Goal: Task Accomplishment & Management: Use online tool/utility

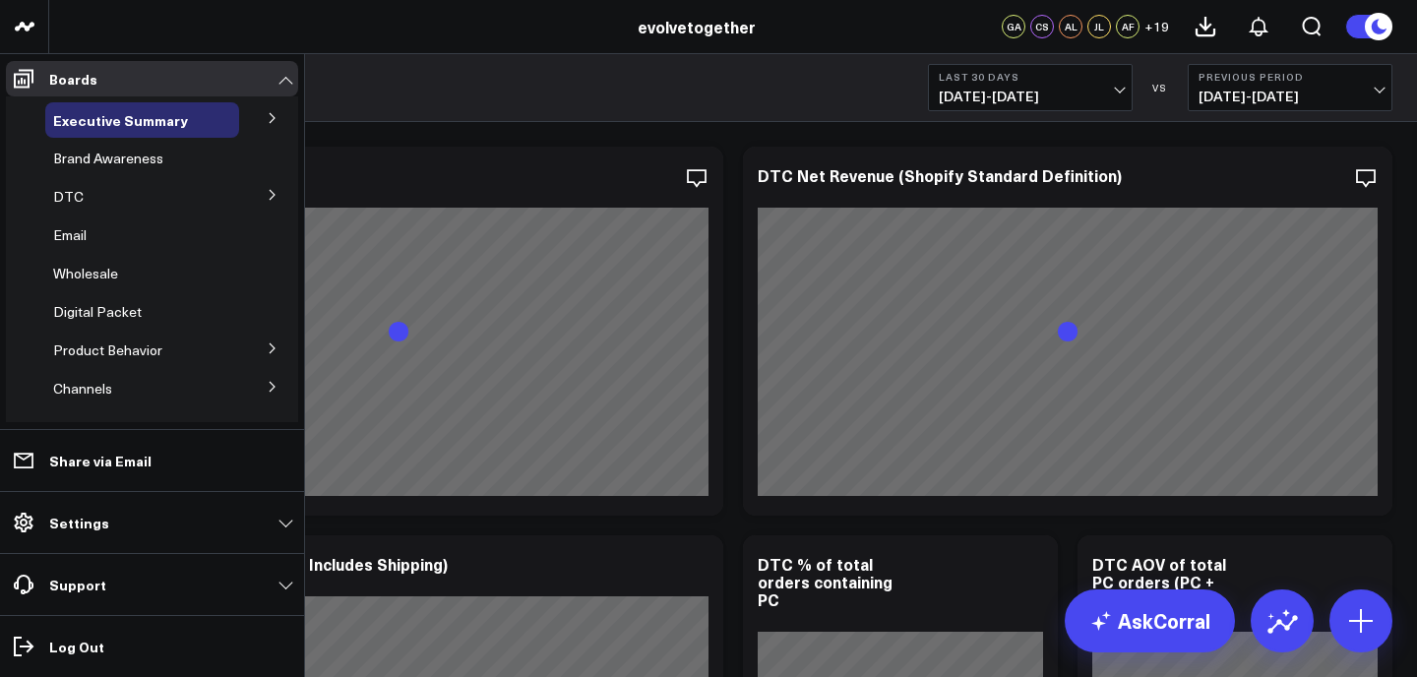
click at [267, 119] on icon at bounding box center [273, 118] width 12 height 12
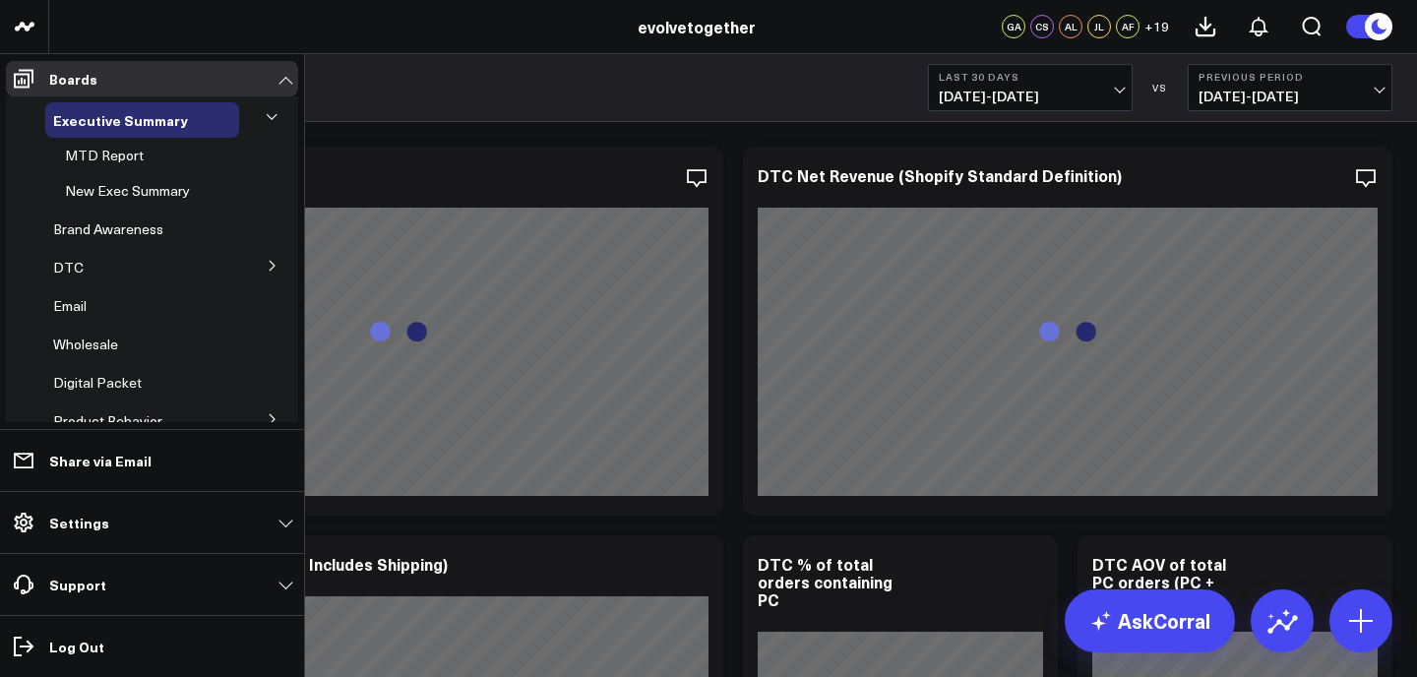
click at [267, 268] on icon at bounding box center [273, 266] width 12 height 12
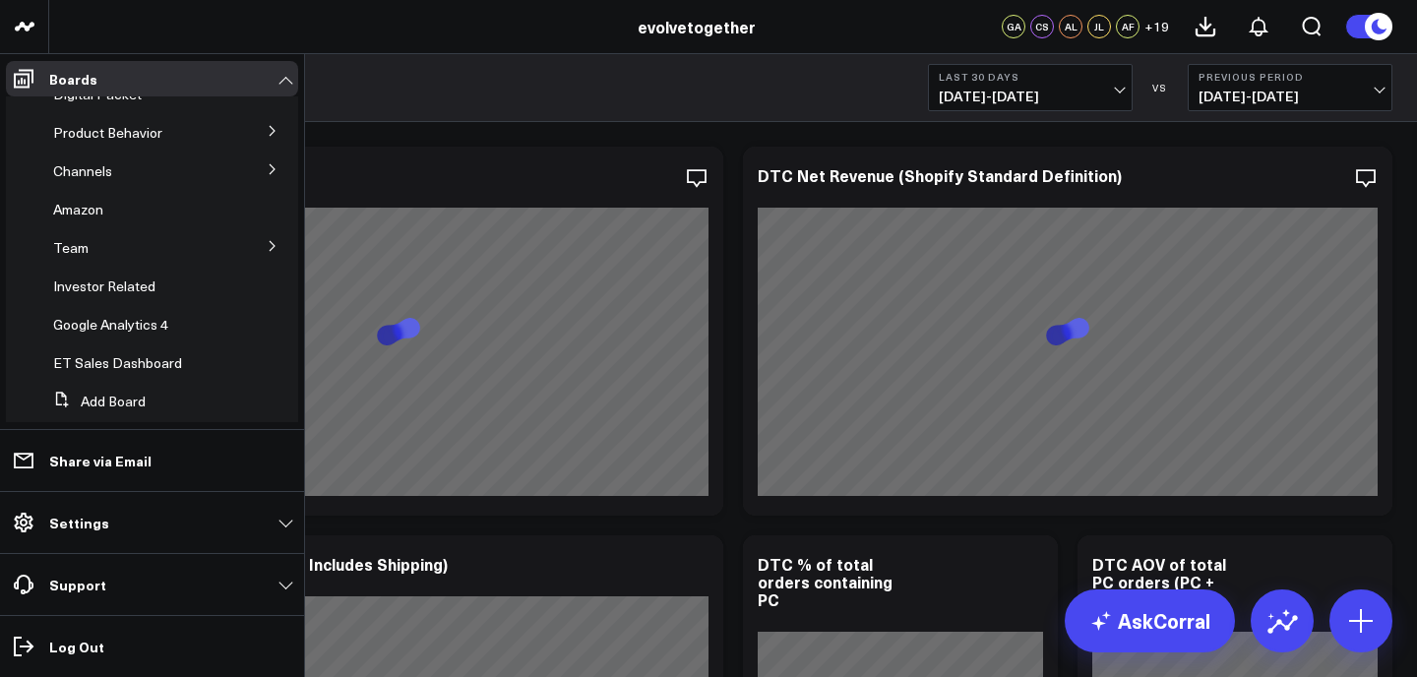
scroll to position [494, 0]
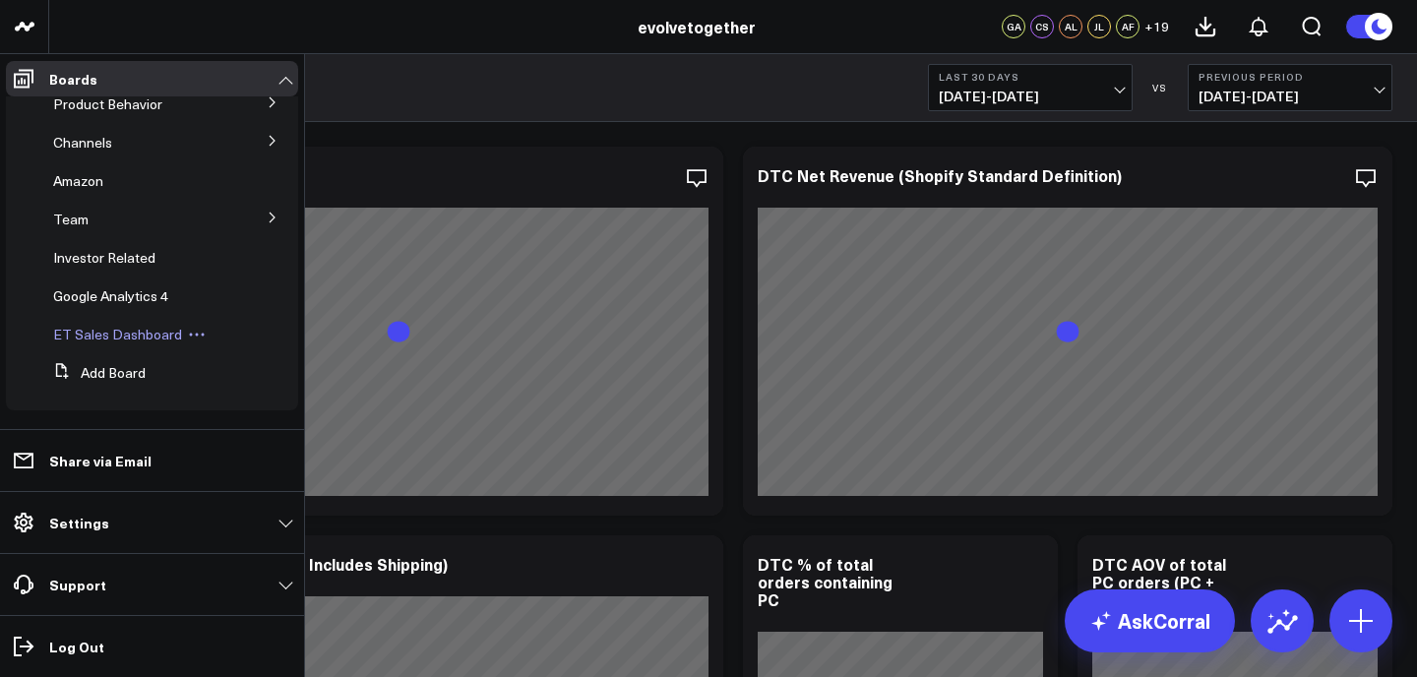
click at [150, 331] on span "ET Sales Dashboard" at bounding box center [117, 334] width 129 height 19
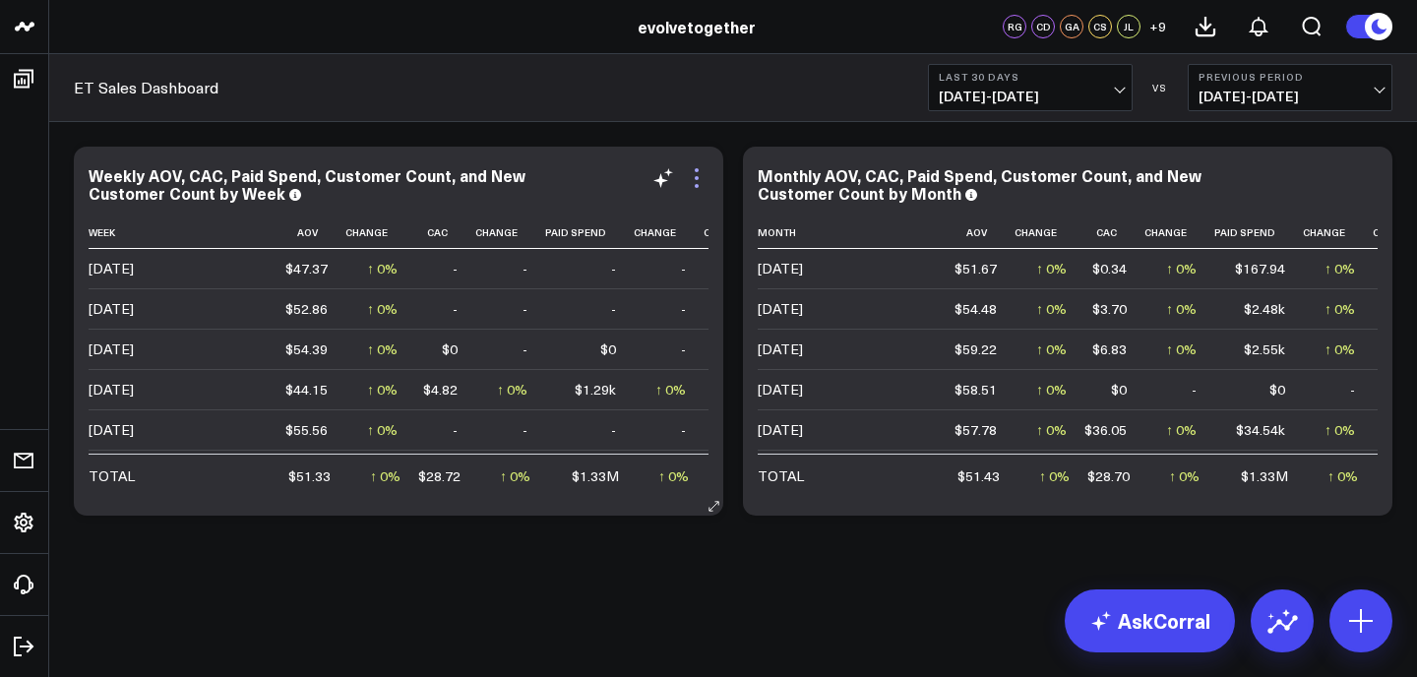
click at [696, 182] on icon at bounding box center [697, 178] width 24 height 24
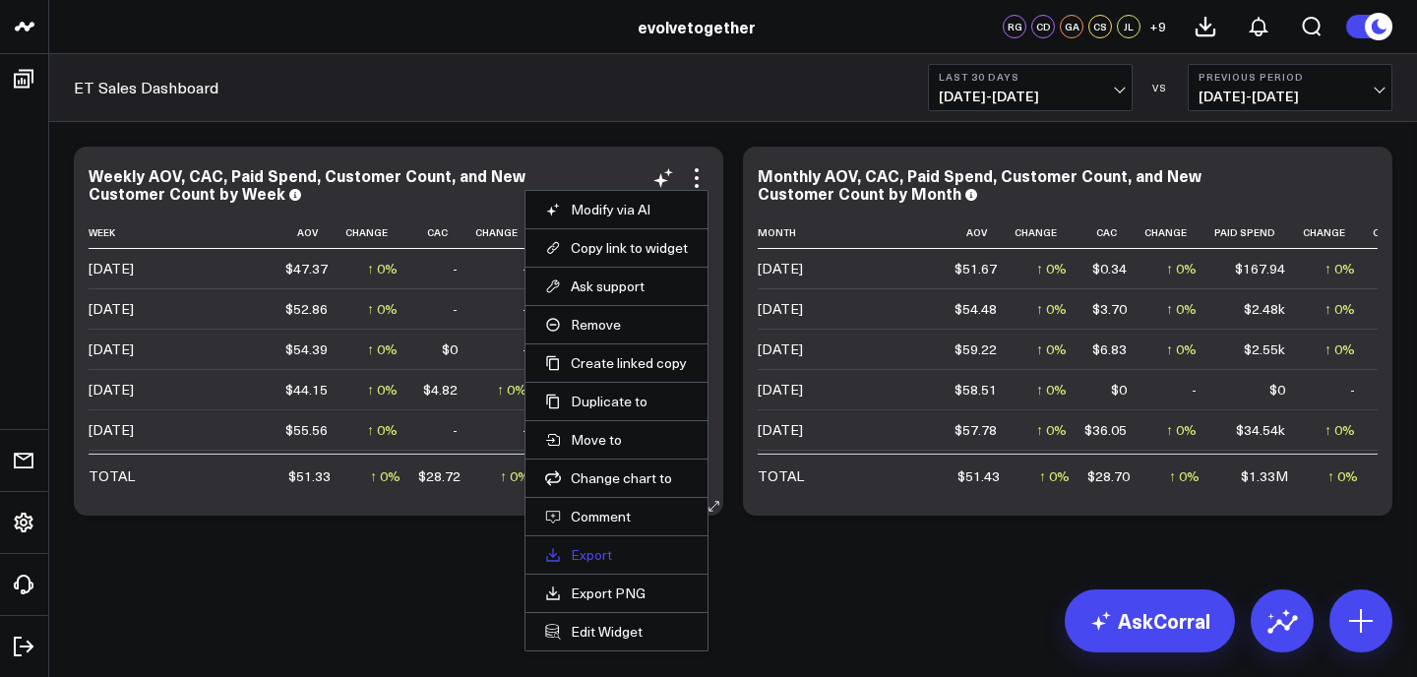
click at [600, 562] on link "Export" at bounding box center [616, 555] width 143 height 18
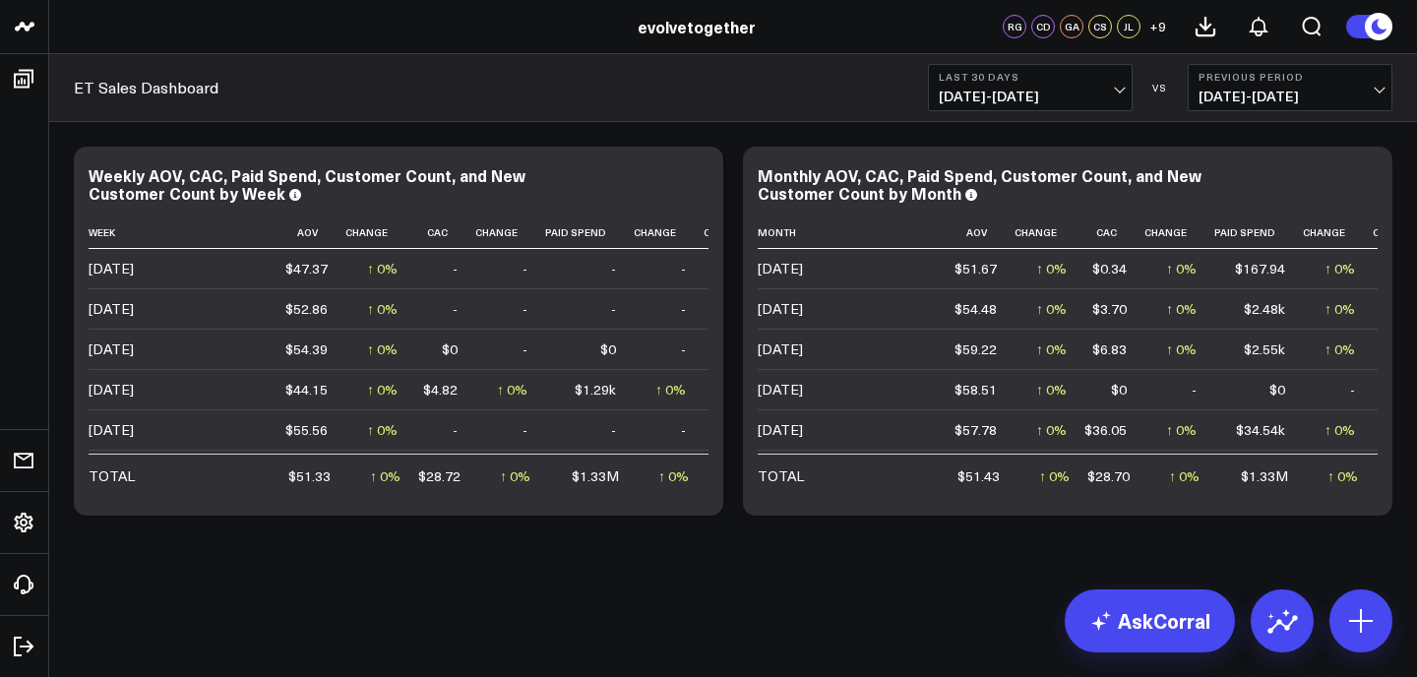
click at [1239, 90] on span "[DATE] - [DATE]" at bounding box center [1289, 97] width 183 height 16
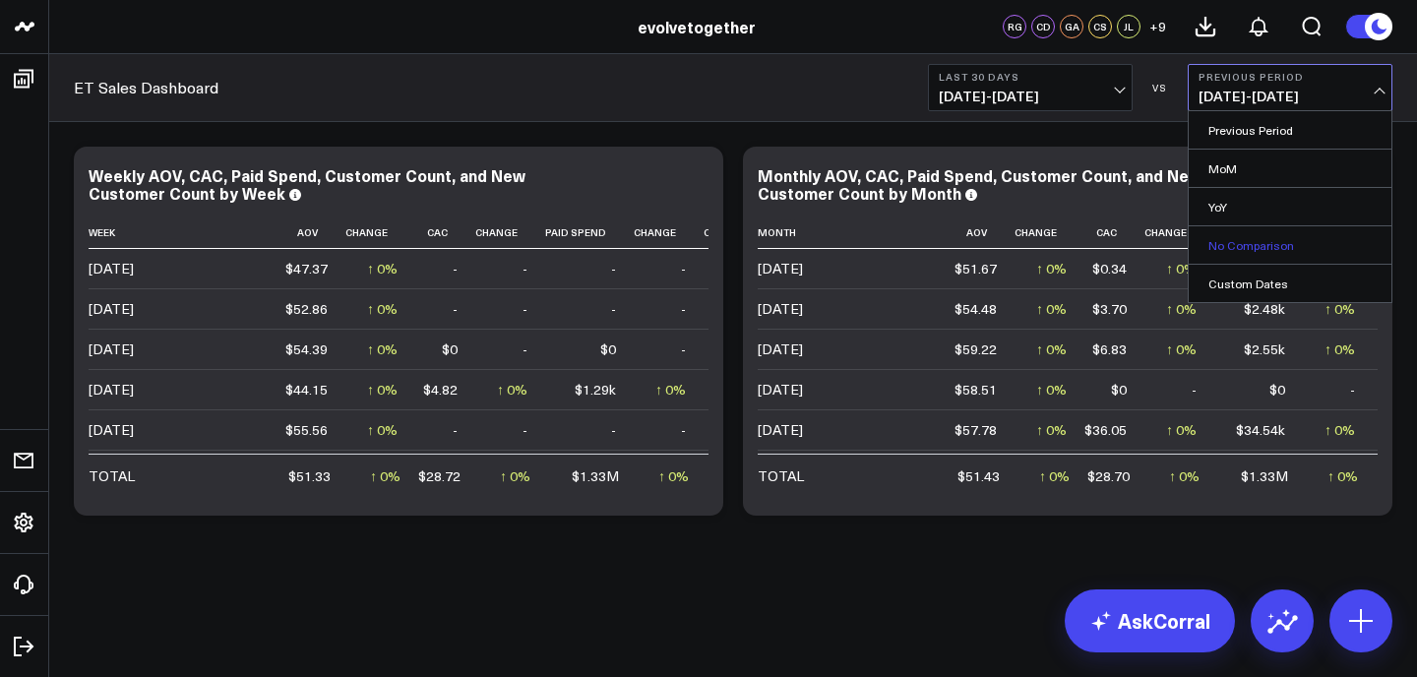
click at [1258, 249] on link "No Comparison" at bounding box center [1290, 244] width 203 height 37
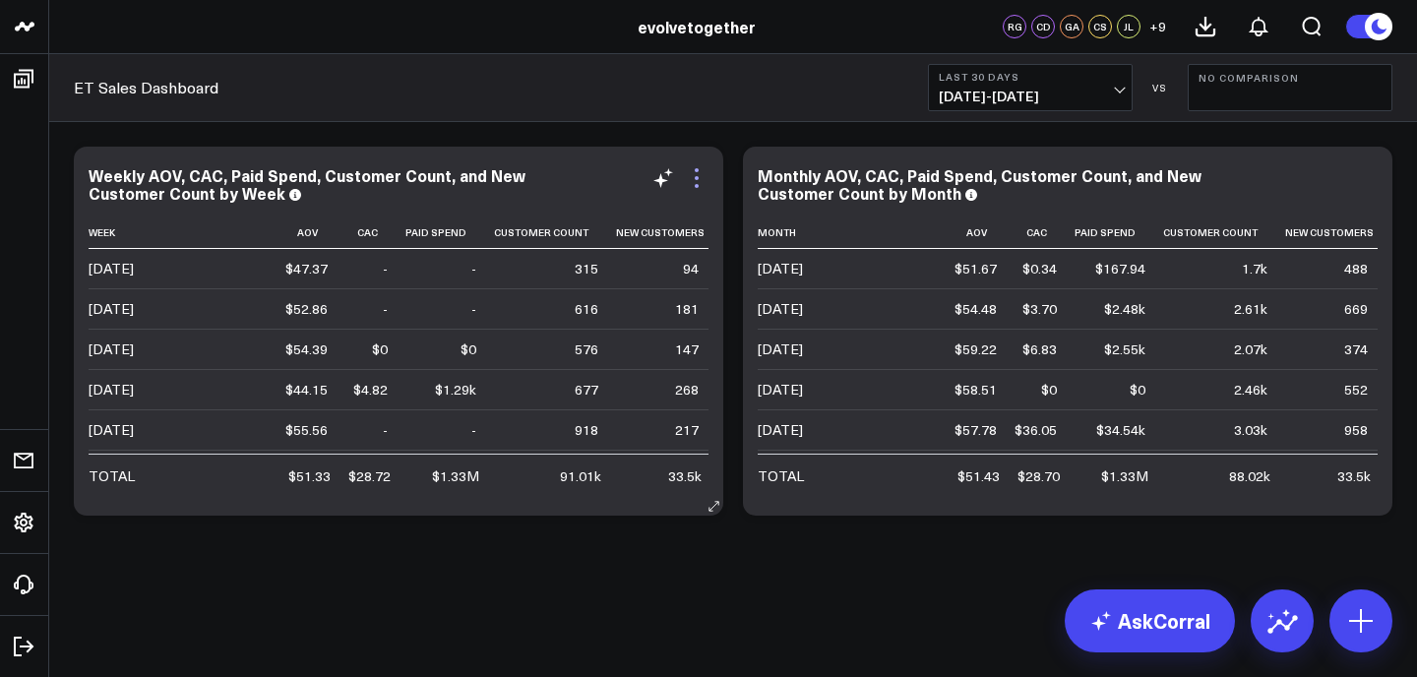
click at [702, 169] on icon at bounding box center [697, 178] width 24 height 24
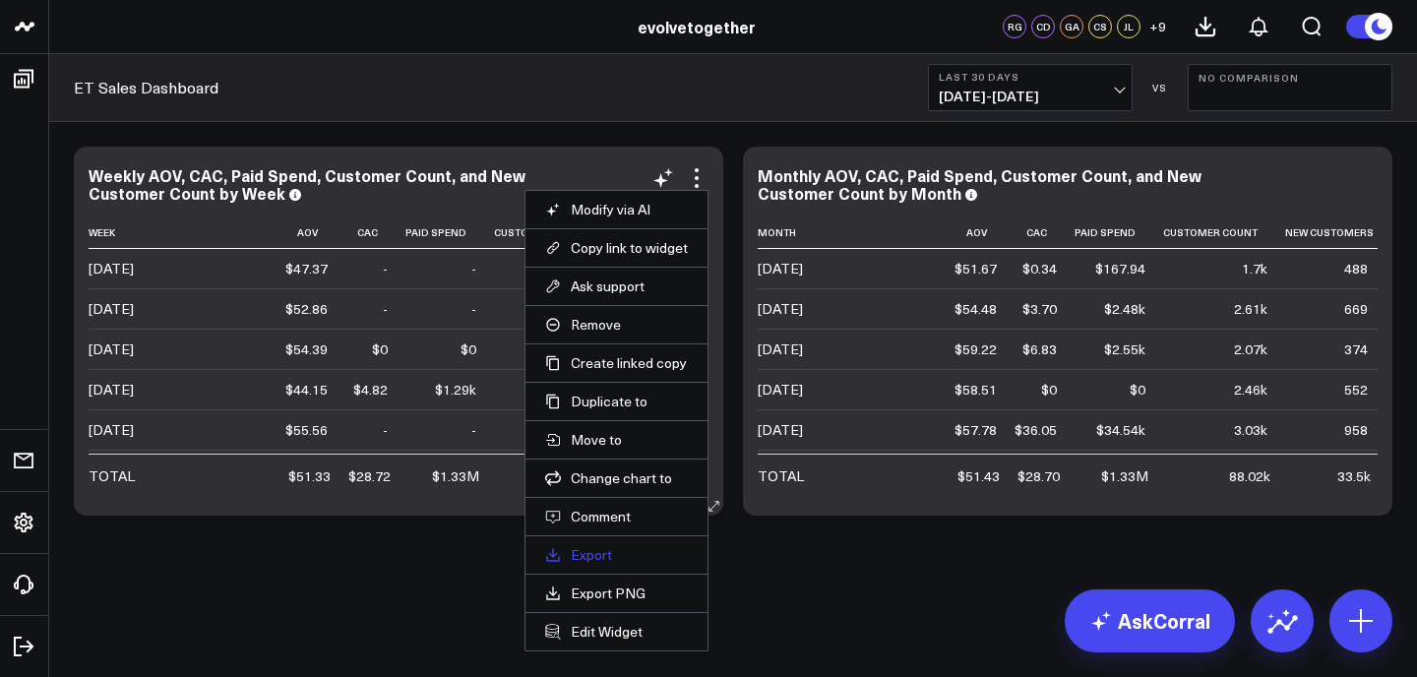
click at [629, 561] on link "Export" at bounding box center [616, 555] width 143 height 18
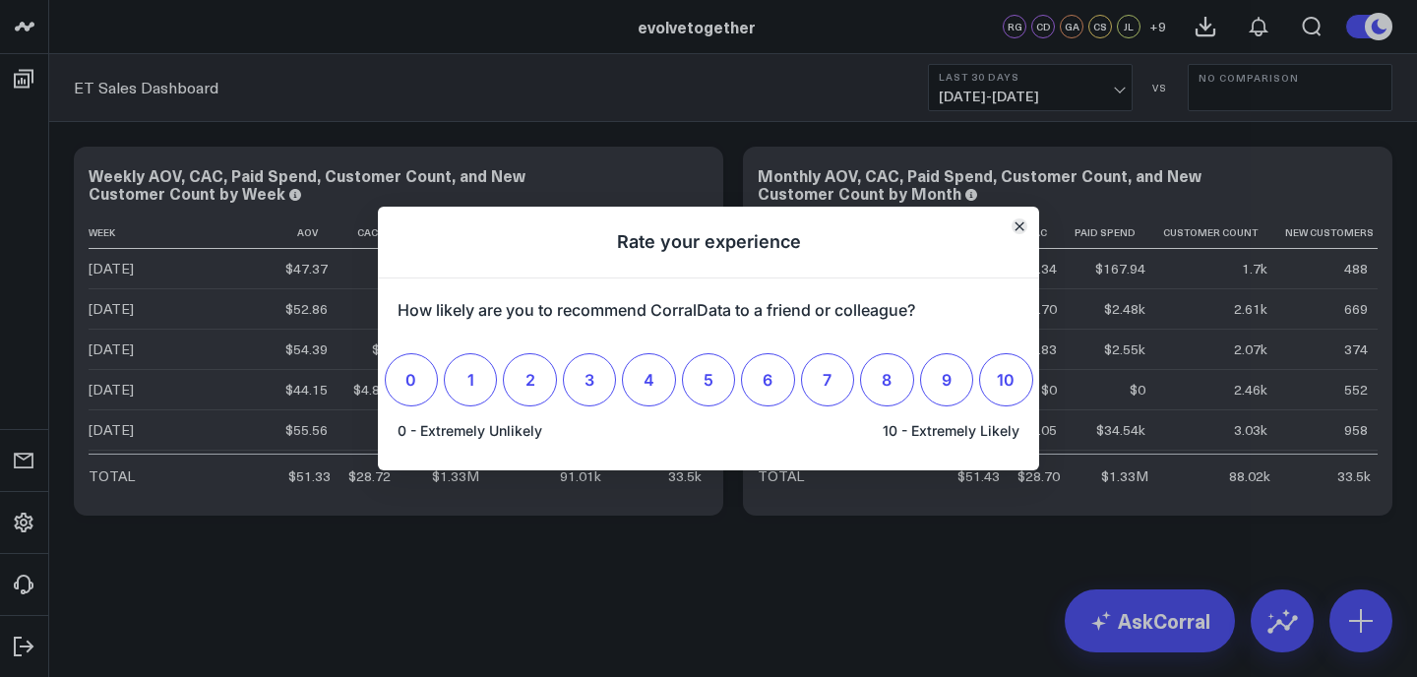
click at [1017, 231] on button "Close" at bounding box center [1020, 226] width 16 height 16
